Goal: Navigation & Orientation: Find specific page/section

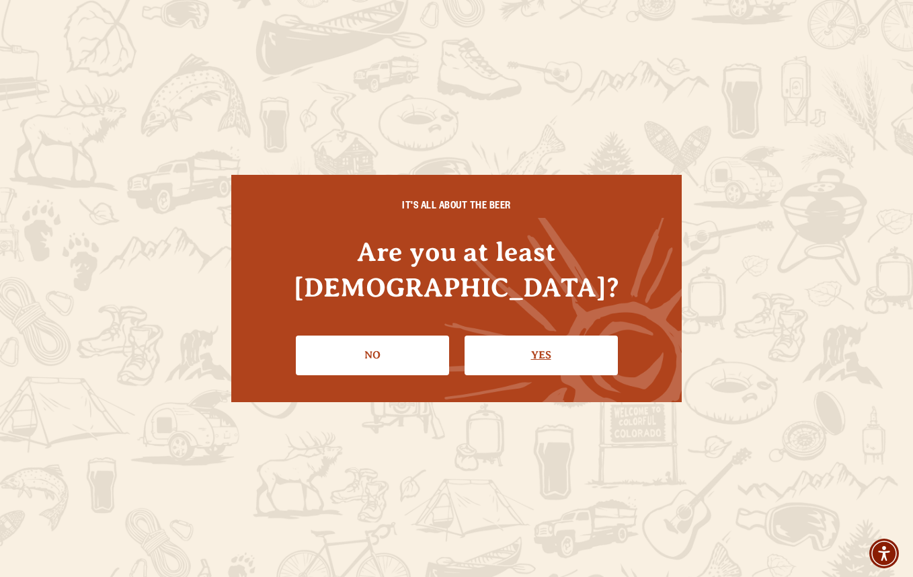
click at [482, 336] on link "Yes" at bounding box center [541, 355] width 153 height 39
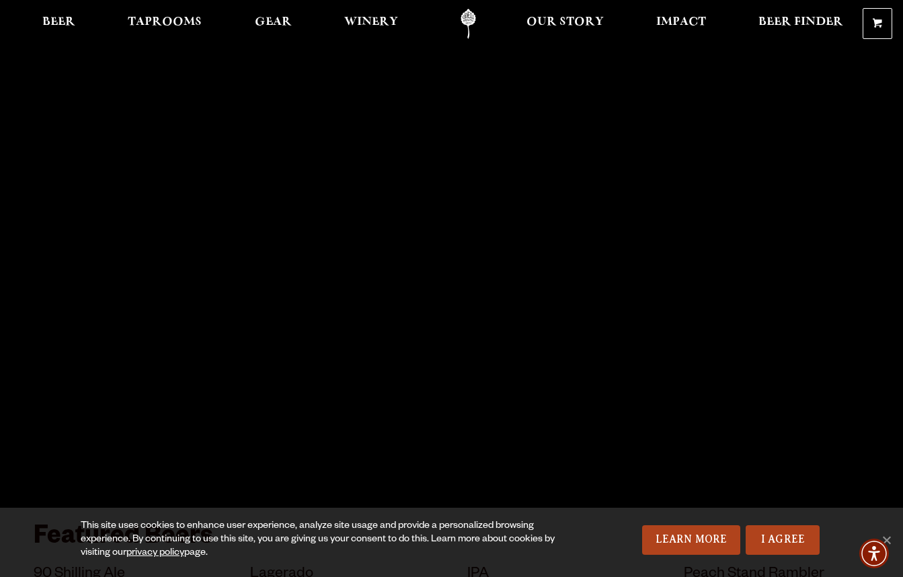
click at [547, 4] on div at bounding box center [451, 23] width 903 height 47
click at [547, 12] on link "Our Story" at bounding box center [565, 24] width 95 height 30
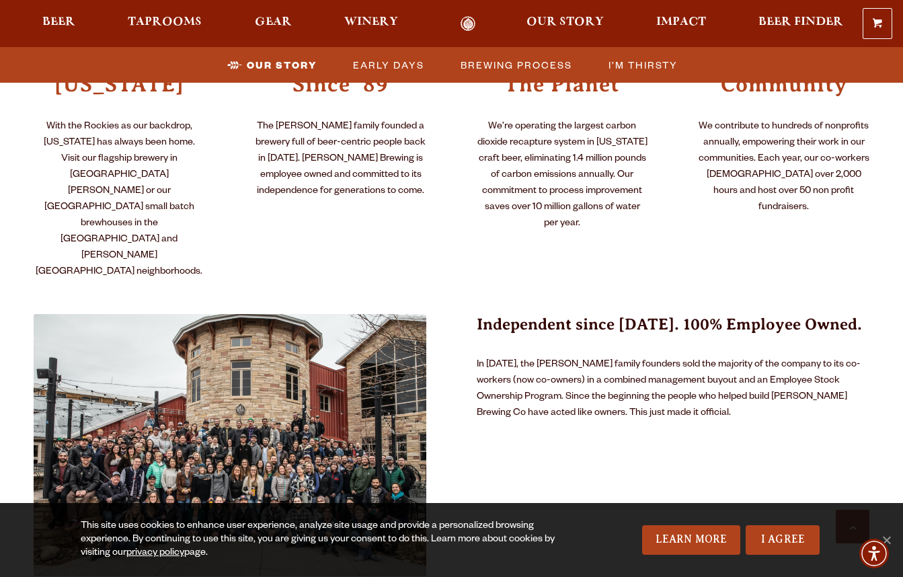
scroll to position [740, 0]
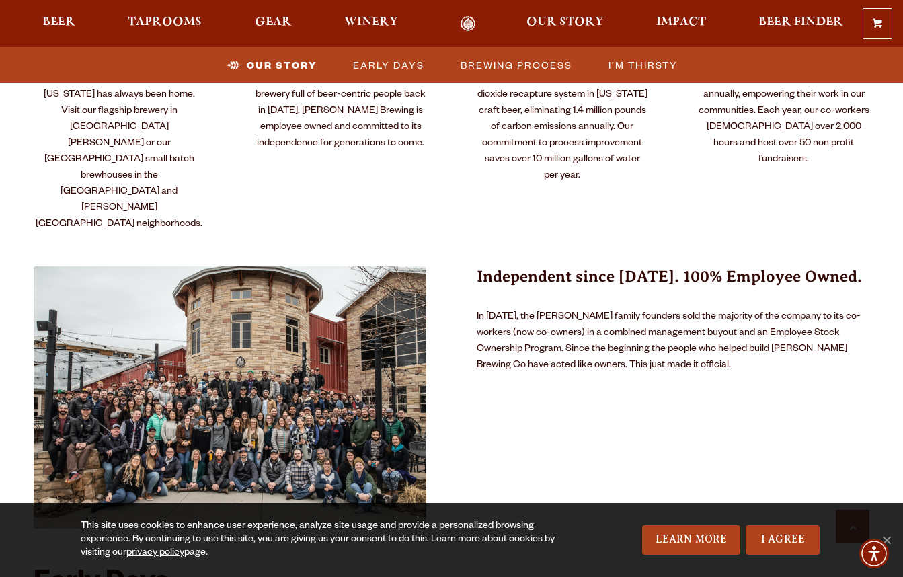
click at [157, 384] on img at bounding box center [230, 397] width 393 height 262
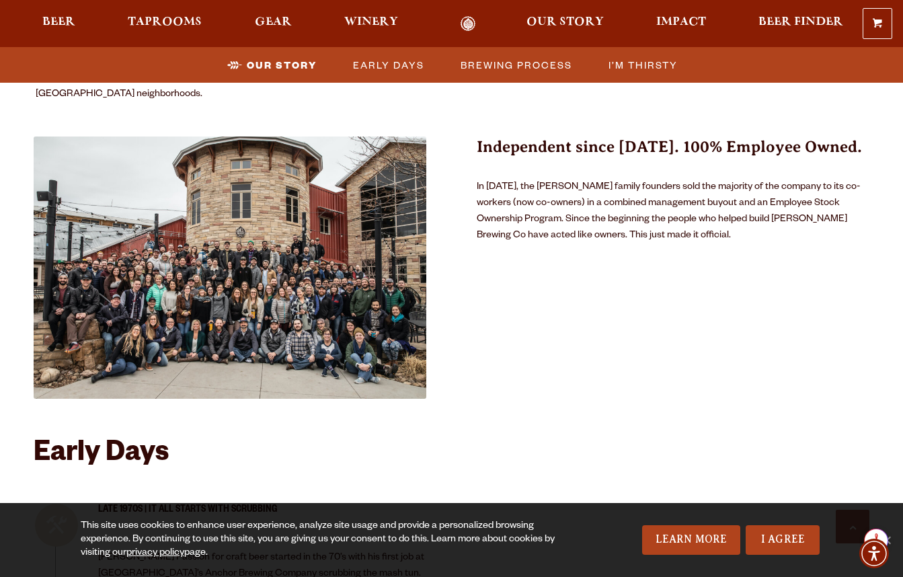
scroll to position [874, 0]
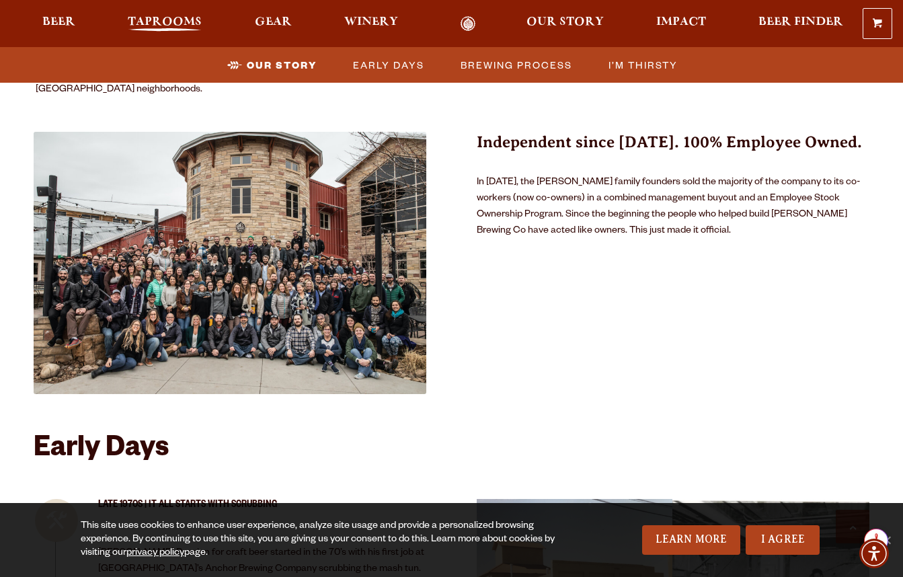
click at [161, 28] on span "Taprooms" at bounding box center [165, 22] width 74 height 11
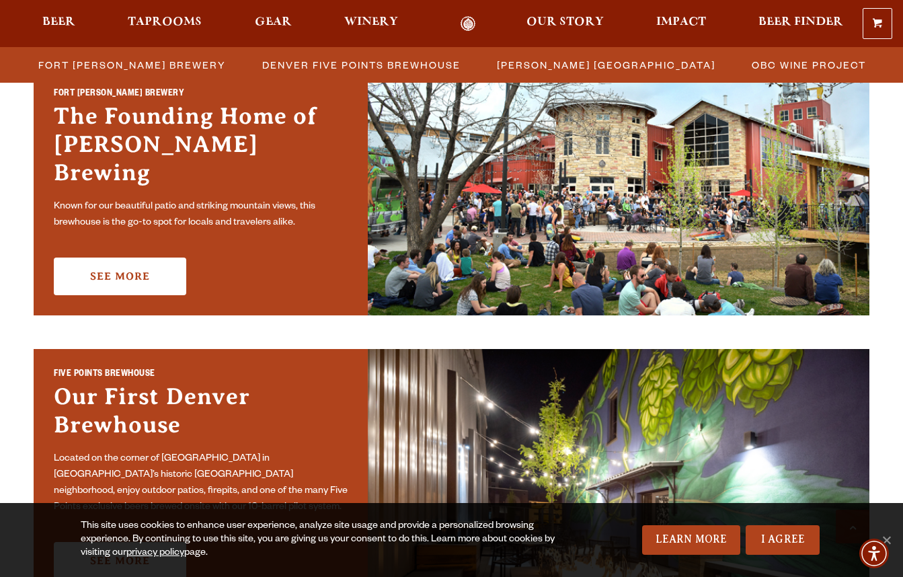
scroll to position [404, 0]
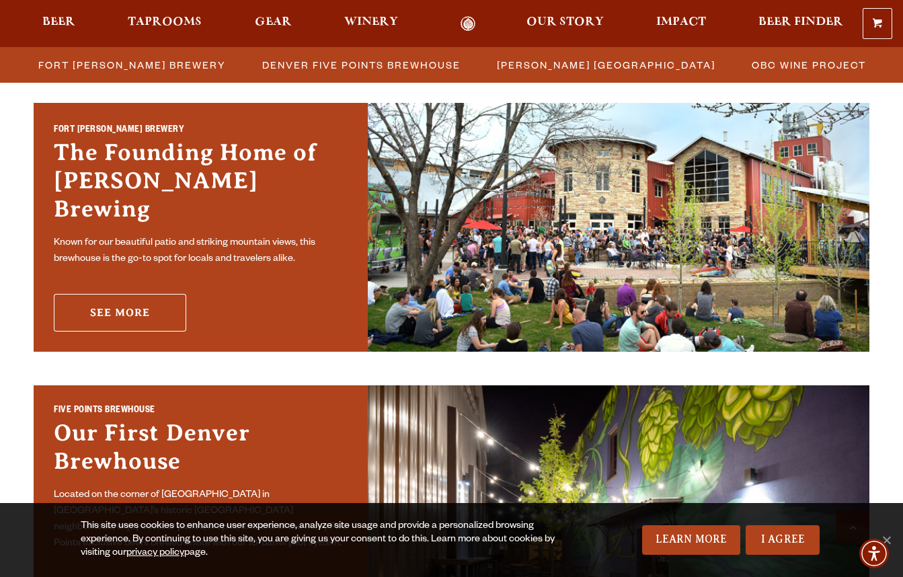
click at [135, 294] on link "See More" at bounding box center [120, 313] width 132 height 38
